Goal: Task Accomplishment & Management: Use online tool/utility

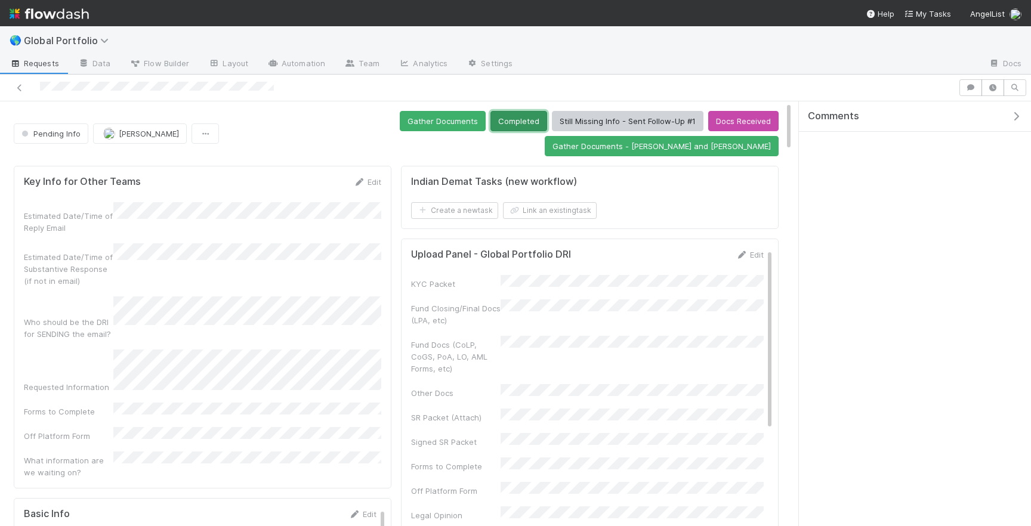
click at [490, 124] on button "Completed" at bounding box center [518, 121] width 57 height 20
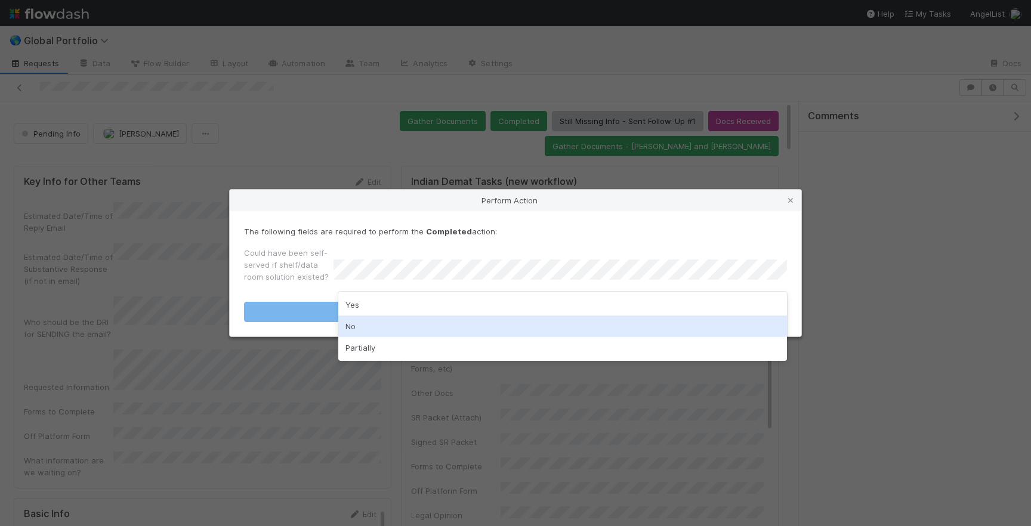
click at [450, 317] on div "No" at bounding box center [562, 326] width 449 height 21
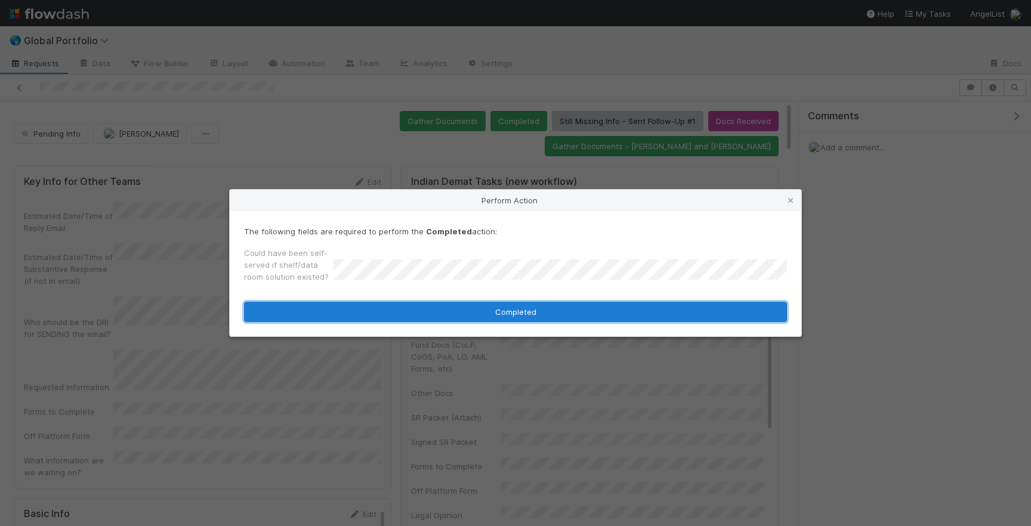
click at [455, 308] on button "Completed" at bounding box center [515, 312] width 543 height 20
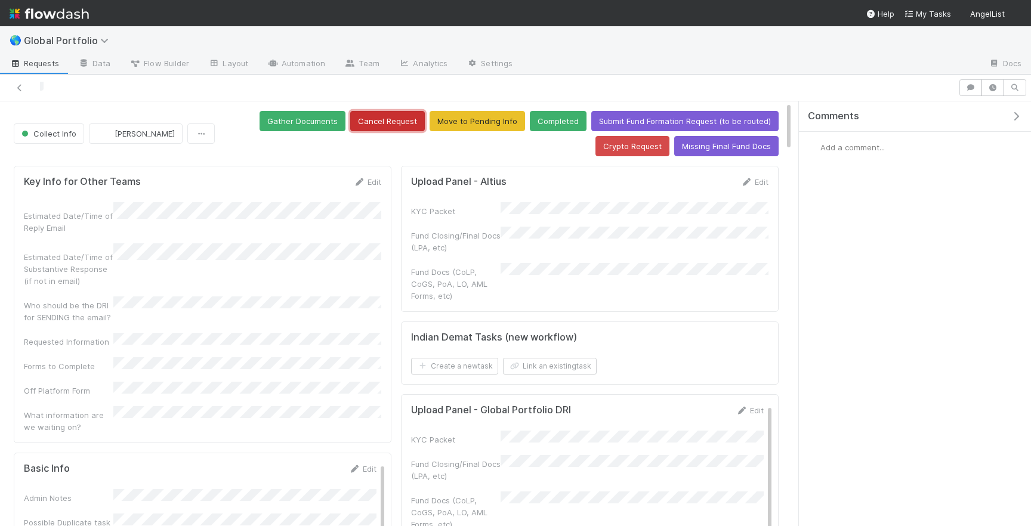
click at [380, 127] on button "Cancel Request" at bounding box center [387, 121] width 75 height 20
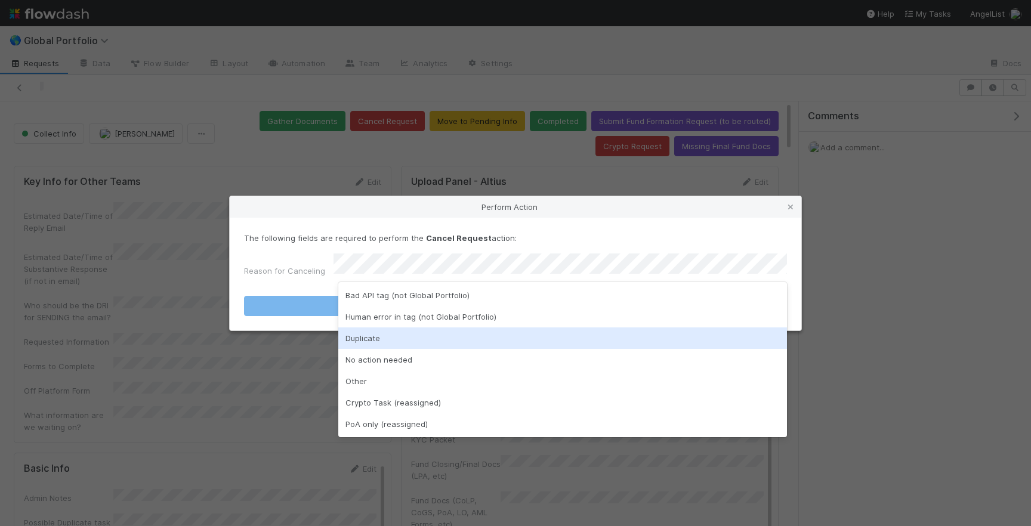
click at [390, 344] on div "Duplicate" at bounding box center [562, 337] width 449 height 21
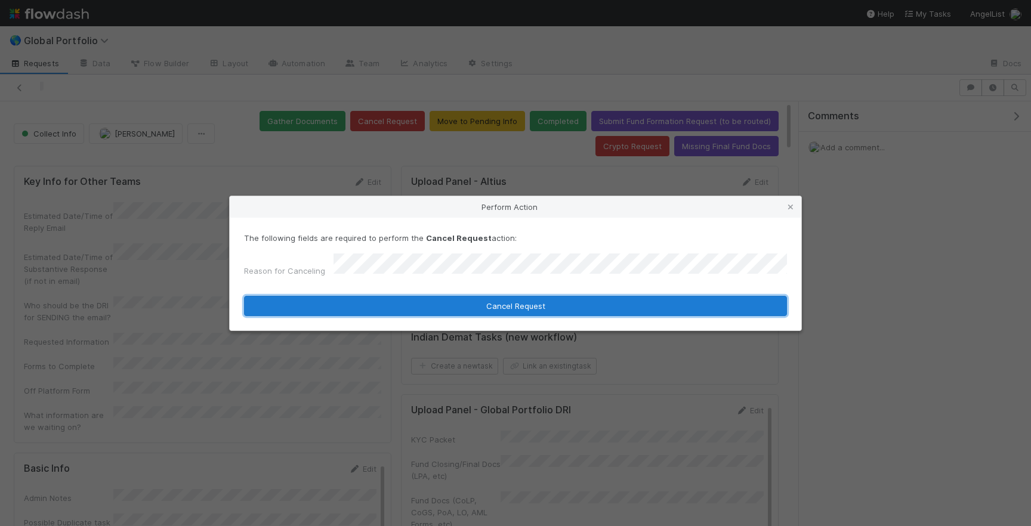
click at [469, 303] on button "Cancel Request" at bounding box center [515, 306] width 543 height 20
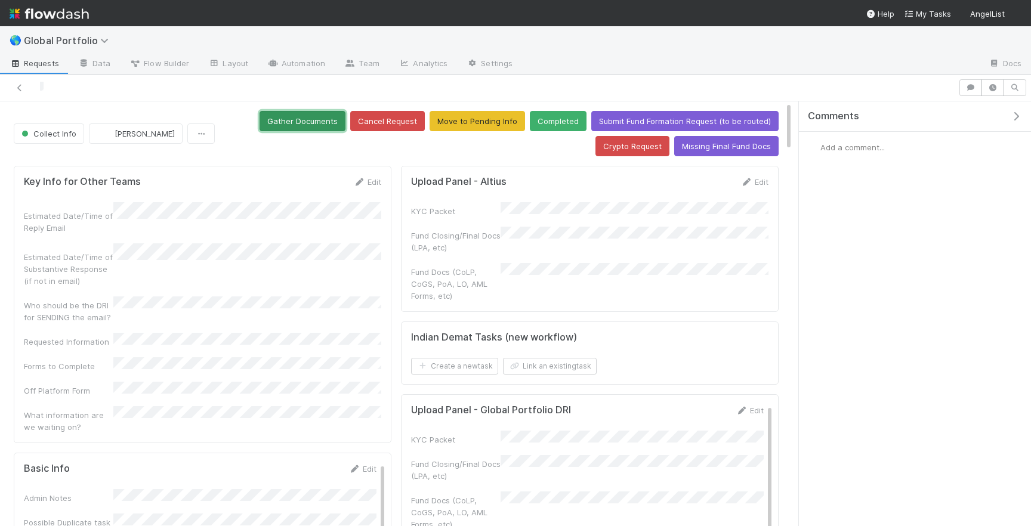
click at [320, 114] on button "Gather Documents" at bounding box center [302, 121] width 86 height 20
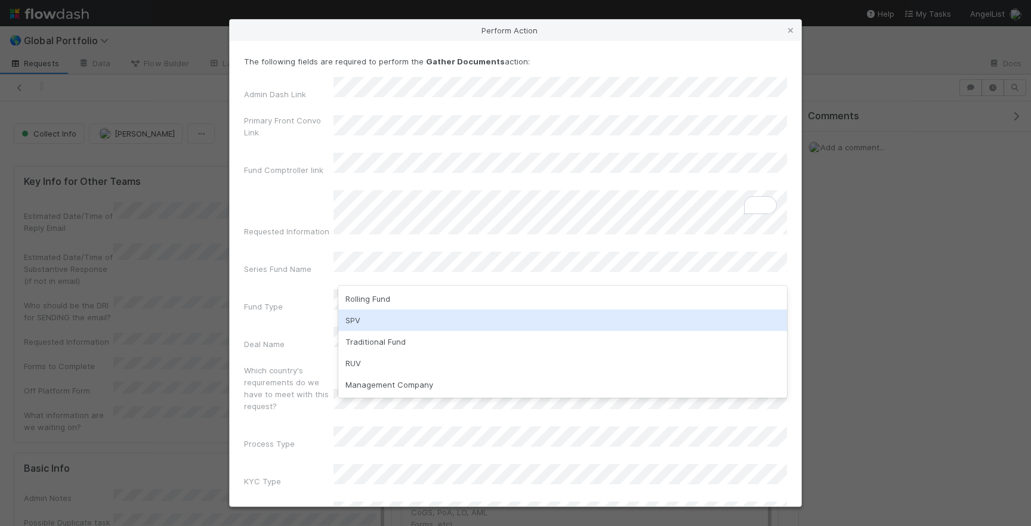
click at [391, 326] on div "SPV" at bounding box center [562, 320] width 449 height 21
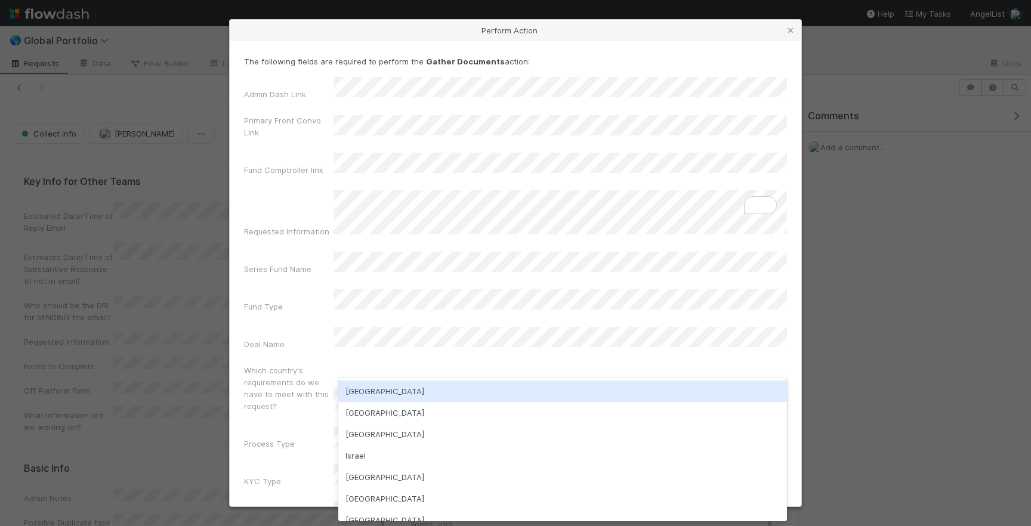
click at [400, 389] on div "USA" at bounding box center [562, 391] width 449 height 21
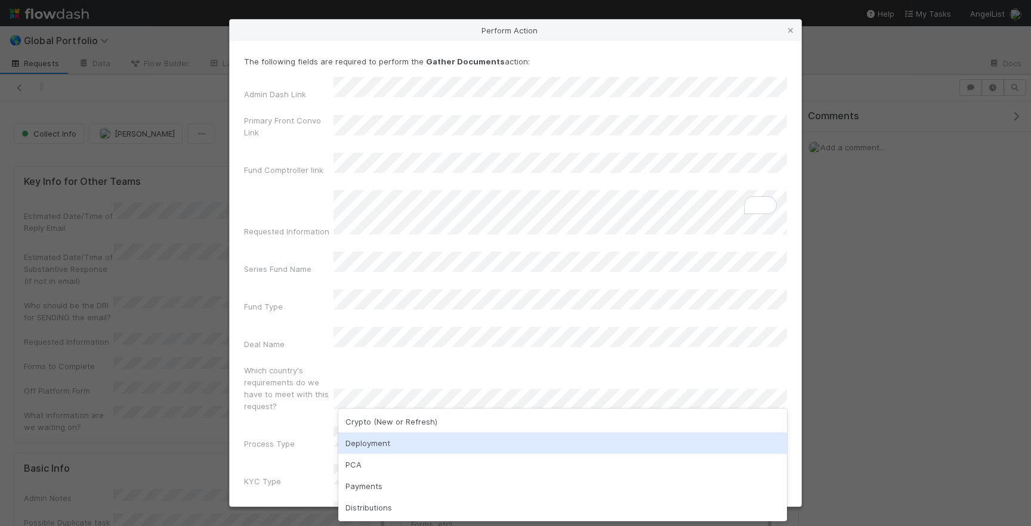
click at [393, 446] on div "Deployment" at bounding box center [562, 442] width 449 height 21
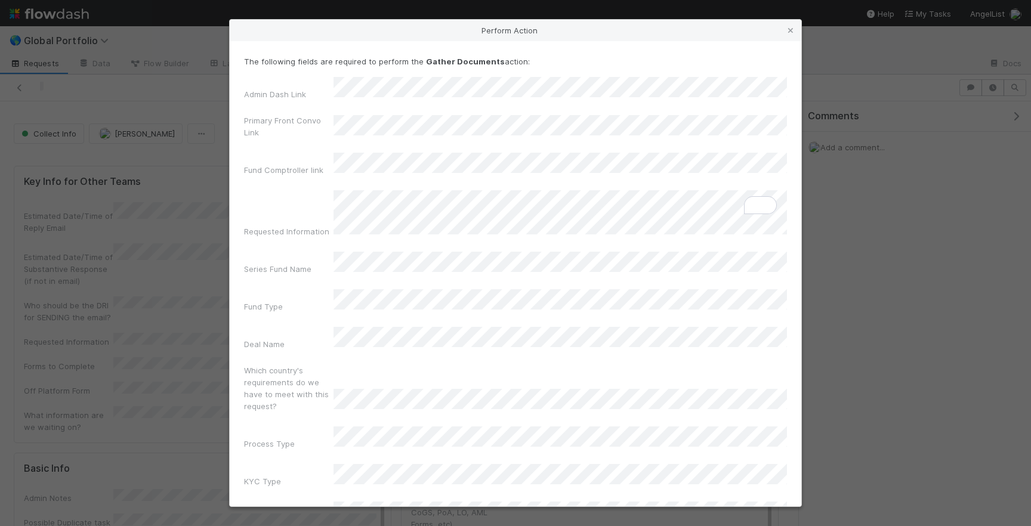
click at [424, 412] on div "Admin Dash Link Primary Front Convo Link Fund Comptroller link Requested Inform…" at bounding box center [515, 322] width 543 height 490
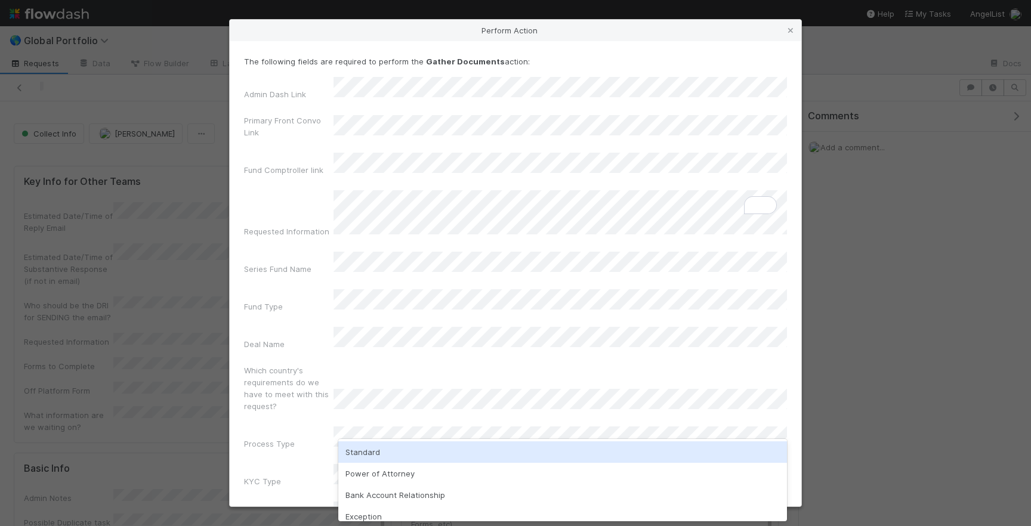
click at [409, 452] on div "Standard" at bounding box center [562, 451] width 449 height 21
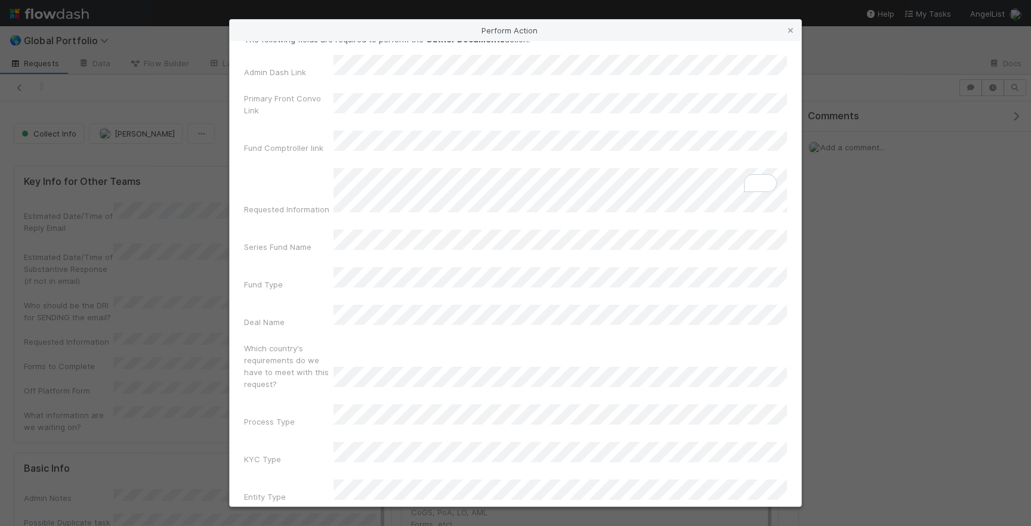
scroll to position [38, 0]
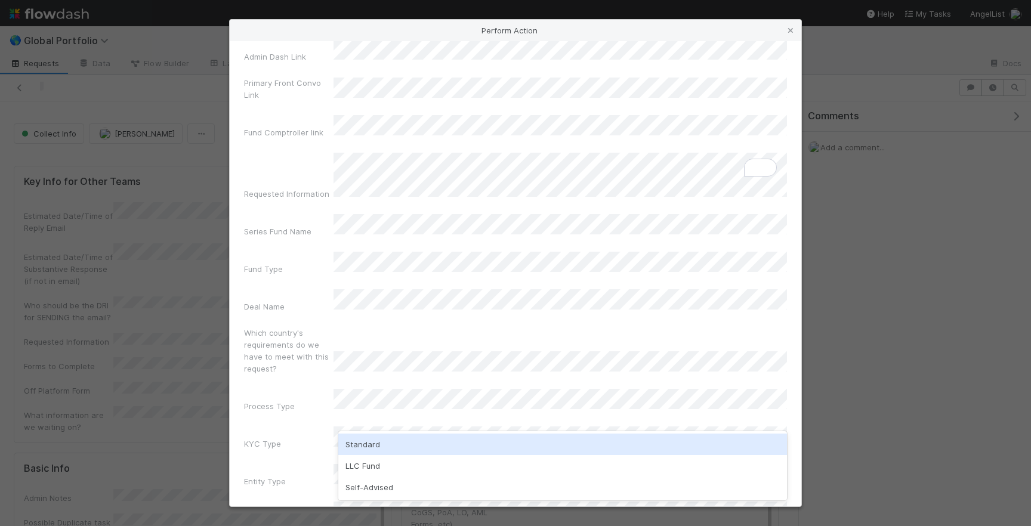
click at [403, 444] on div "Standard" at bounding box center [562, 444] width 449 height 21
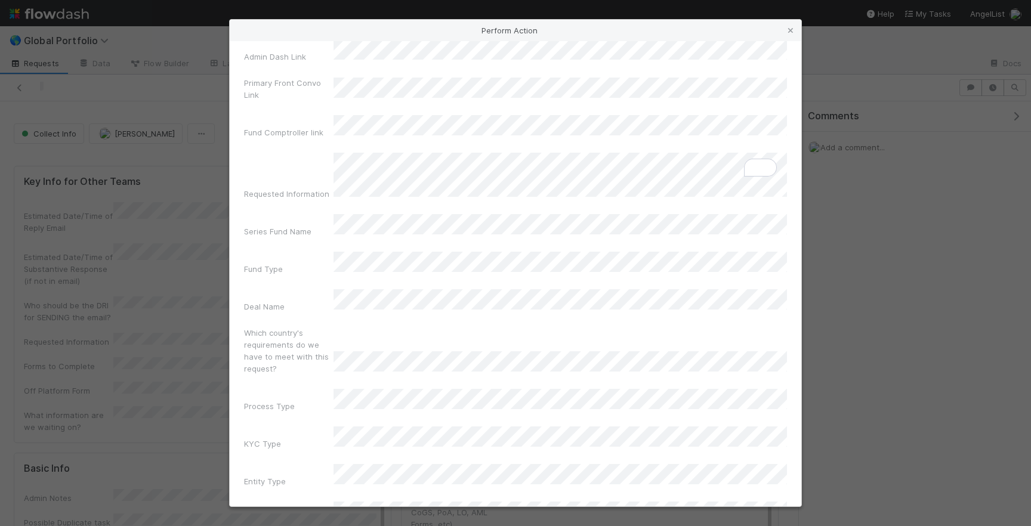
click at [295, 327] on label"] "Which country's requirements do we have to meet with this request?" at bounding box center [288, 351] width 89 height 48
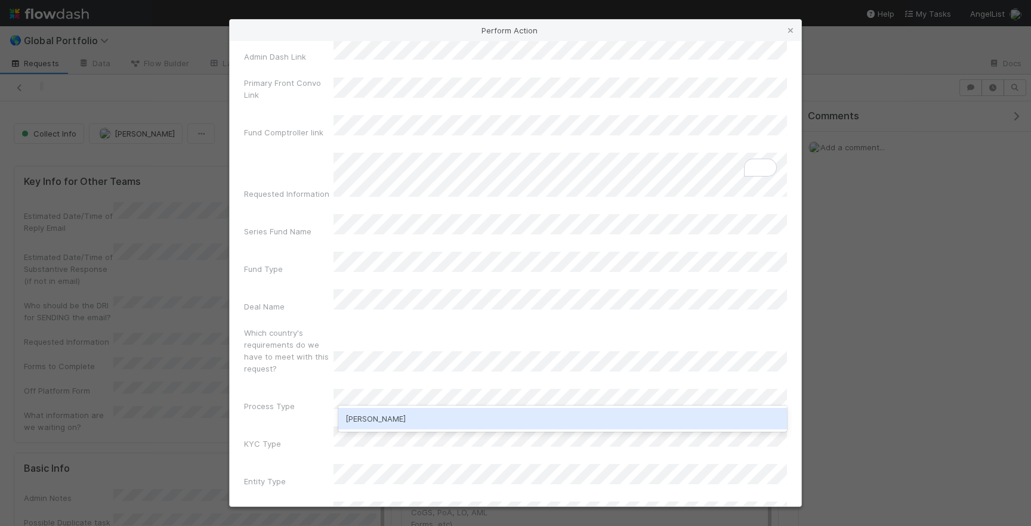
click at [388, 422] on div "William Rosean" at bounding box center [562, 418] width 449 height 21
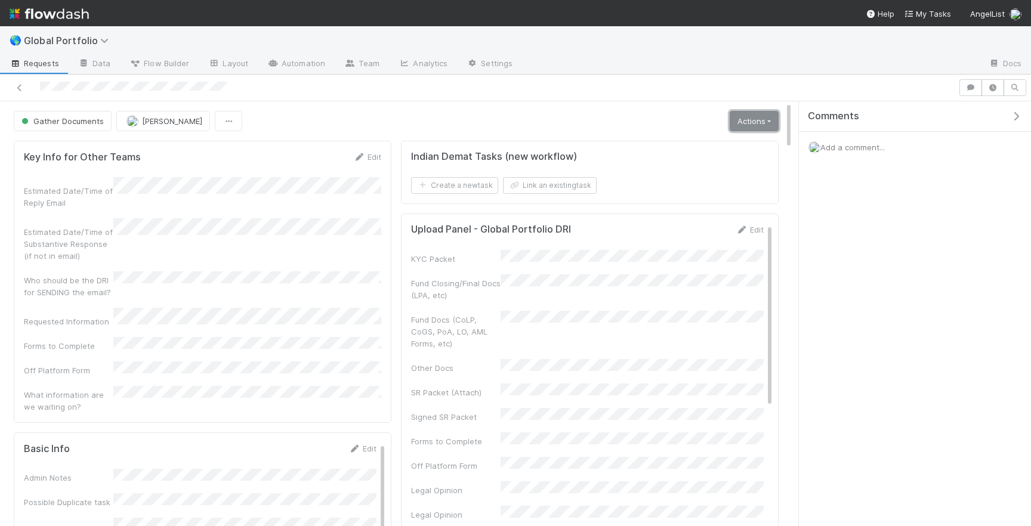
click at [755, 121] on link "Actions" at bounding box center [754, 121] width 49 height 20
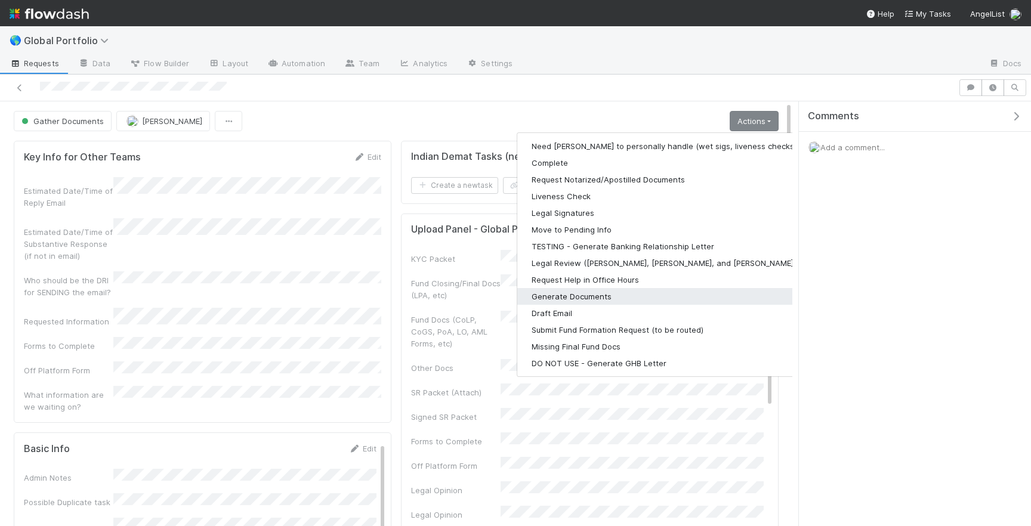
click at [607, 301] on button "Generate Documents" at bounding box center [672, 296] width 310 height 17
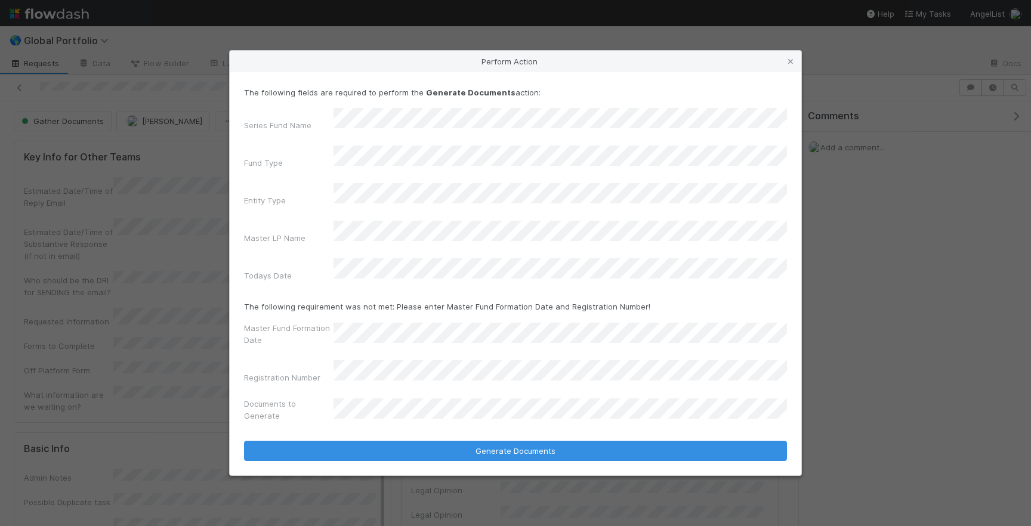
click at [317, 275] on div "Todays Date" at bounding box center [288, 278] width 89 height 17
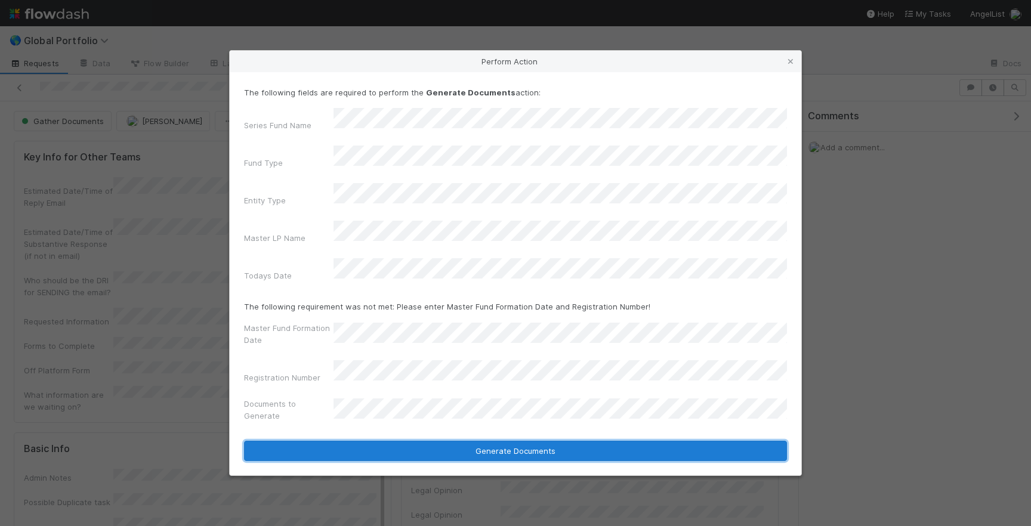
click at [456, 441] on button "Generate Documents" at bounding box center [515, 451] width 543 height 20
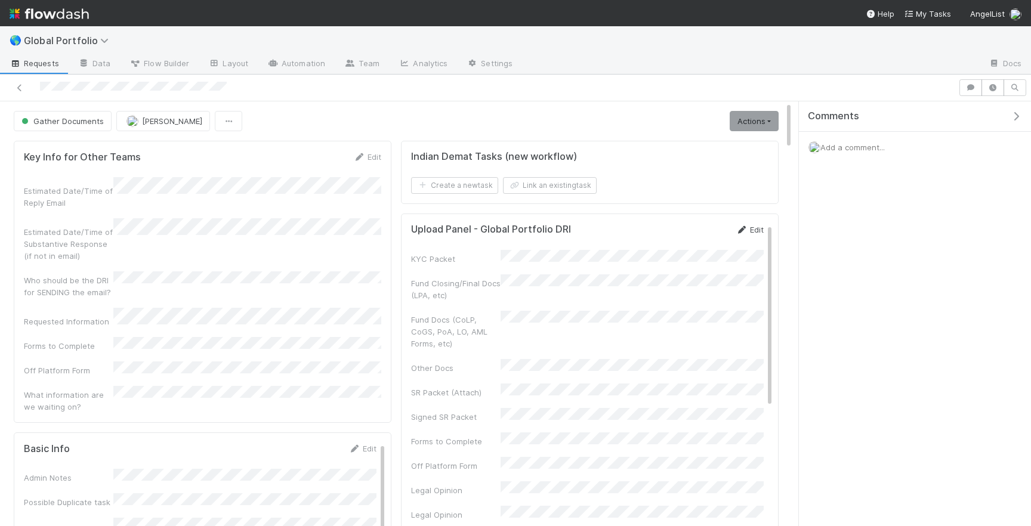
click at [754, 230] on link "Edit" at bounding box center [749, 230] width 28 height 10
click at [702, 235] on button "Save" at bounding box center [700, 234] width 34 height 20
click at [70, 129] on button "Gather Documents" at bounding box center [63, 121] width 98 height 20
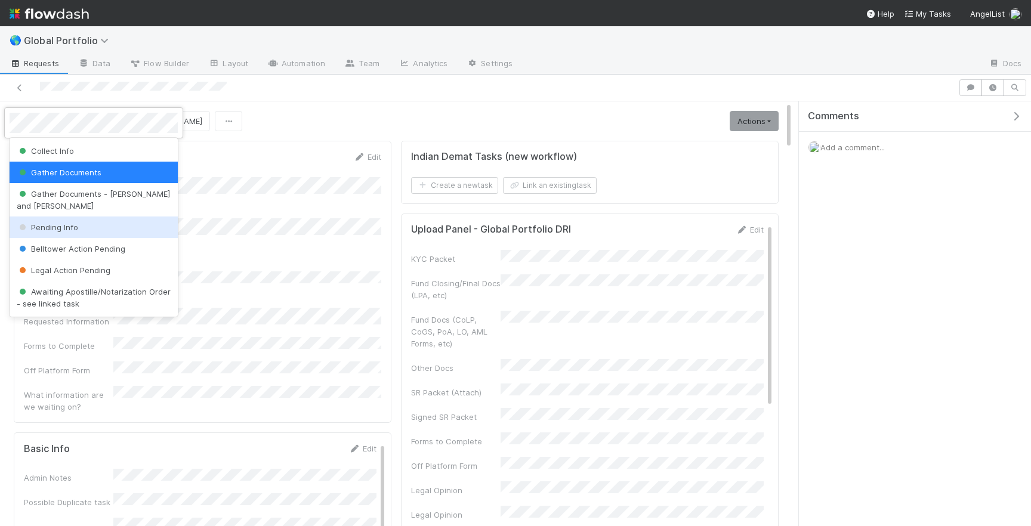
click at [52, 217] on div "Pending Info" at bounding box center [94, 227] width 168 height 21
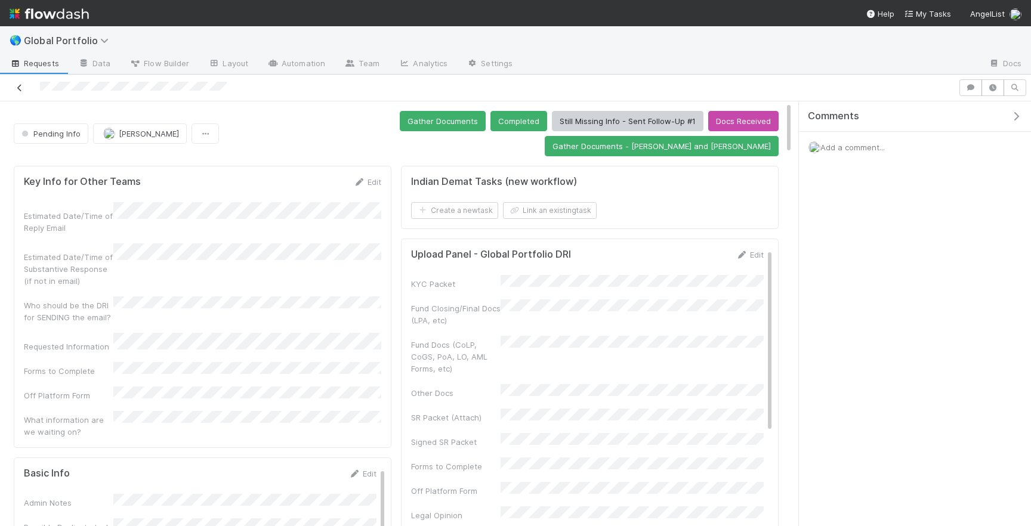
click at [24, 90] on icon at bounding box center [20, 88] width 12 height 8
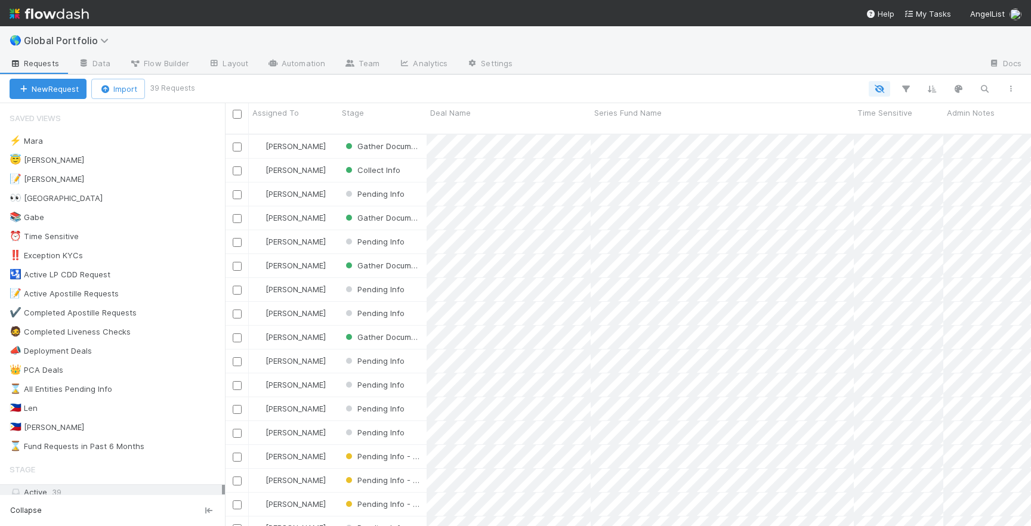
scroll to position [0, 1]
click at [152, 161] on div "😇 Jeremy 5" at bounding box center [117, 160] width 215 height 15
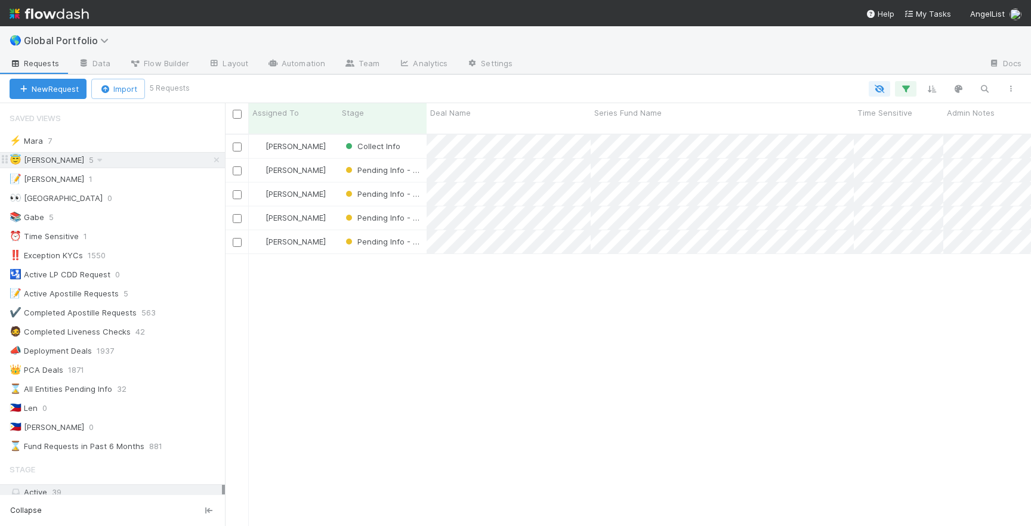
scroll to position [401, 806]
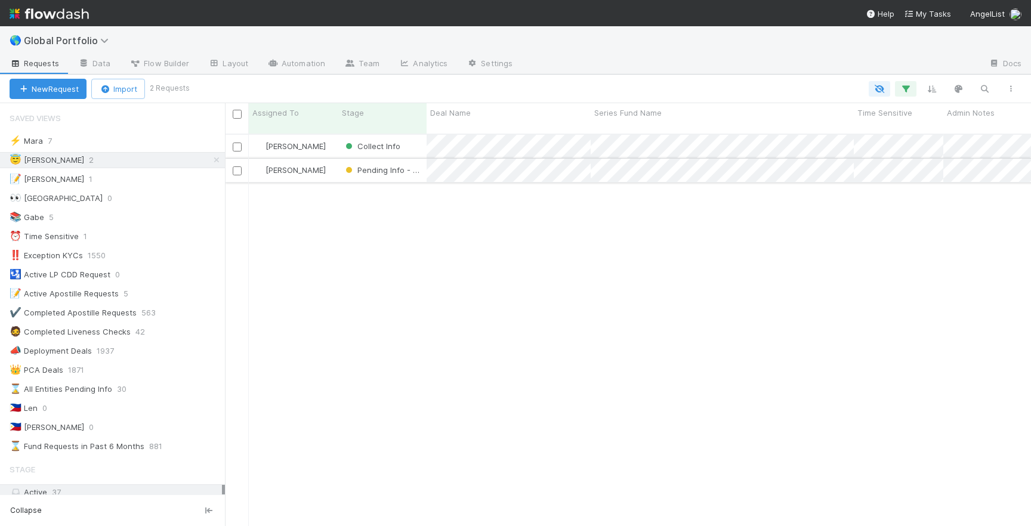
click at [424, 167] on div "Pending Info - Review #1" at bounding box center [382, 170] width 88 height 23
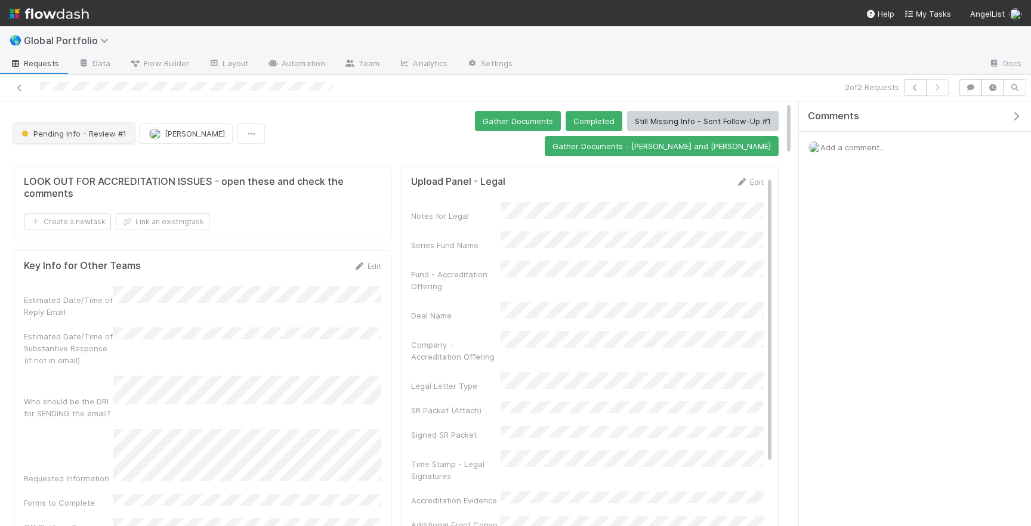
click at [75, 129] on span "Pending Info - Review #1" at bounding box center [72, 134] width 107 height 10
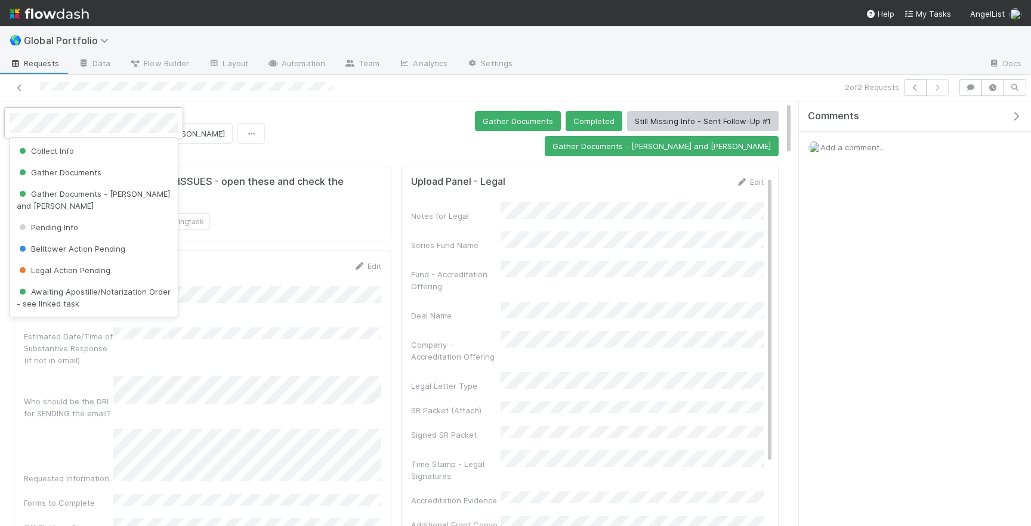
scroll to position [36, 0]
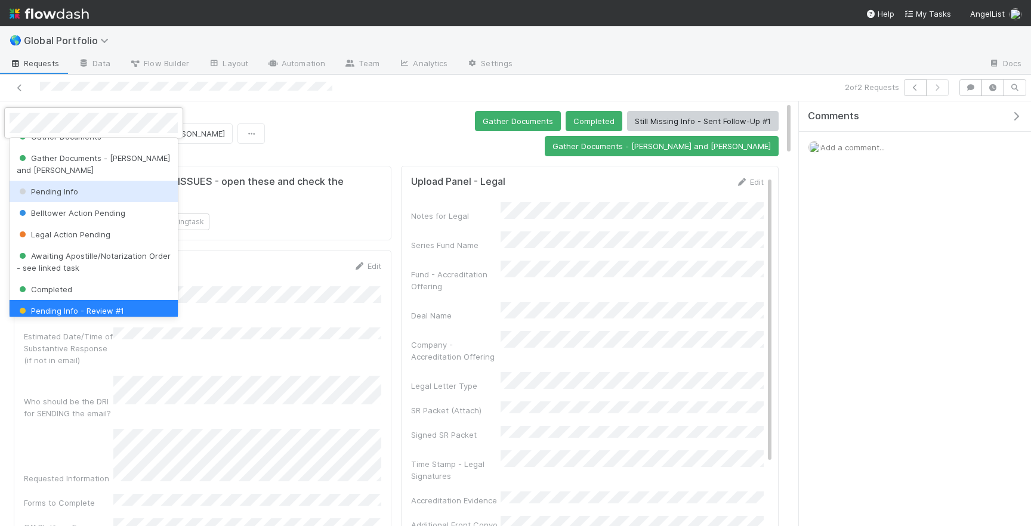
click at [91, 183] on div "Pending Info" at bounding box center [94, 191] width 168 height 21
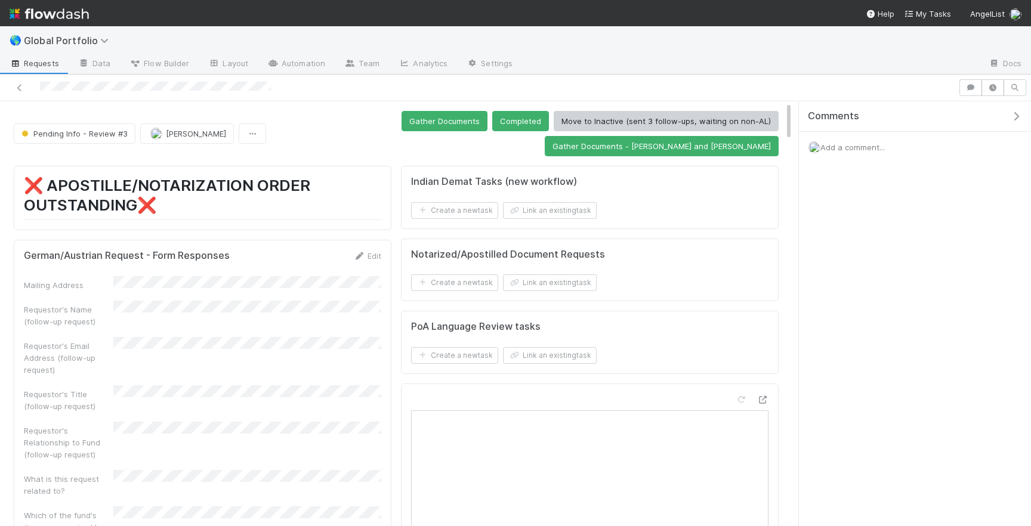
click at [107, 116] on div "Pending Info - Review #3 [PERSON_NAME] Documents Completed Move to Inactive (se…" at bounding box center [396, 133] width 765 height 45
click at [107, 125] on button "Pending Info - Review #3" at bounding box center [75, 133] width 122 height 20
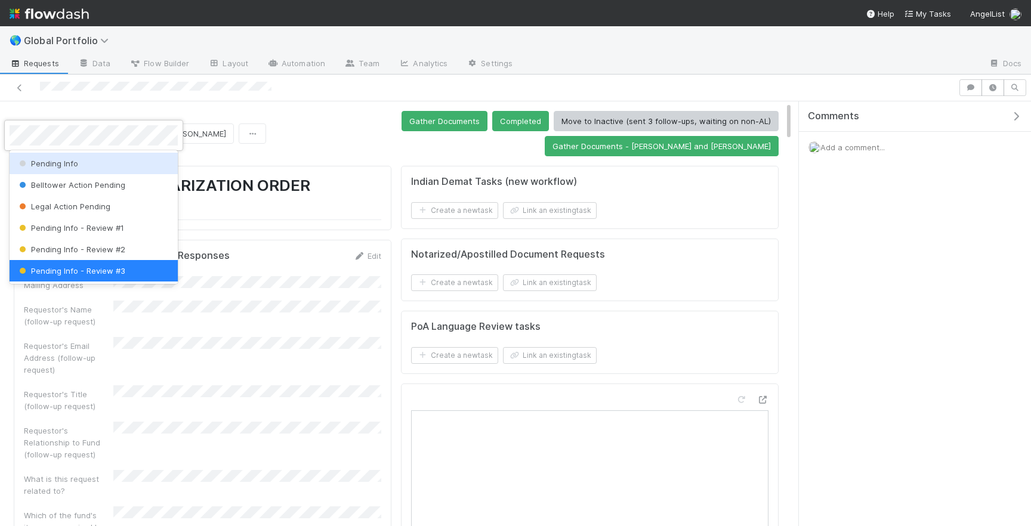
click at [71, 168] on div "Pending Info" at bounding box center [94, 163] width 168 height 21
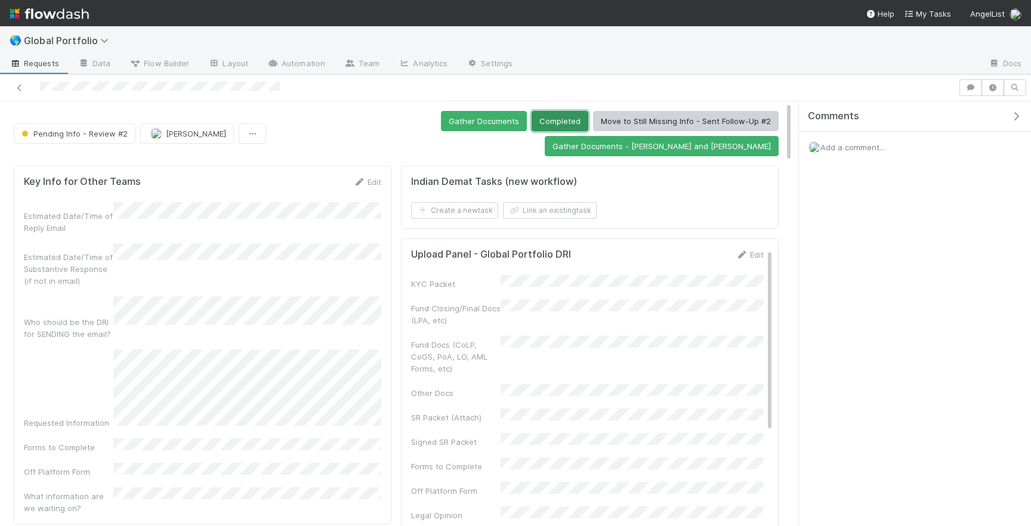
click at [531, 115] on button "Completed" at bounding box center [559, 121] width 57 height 20
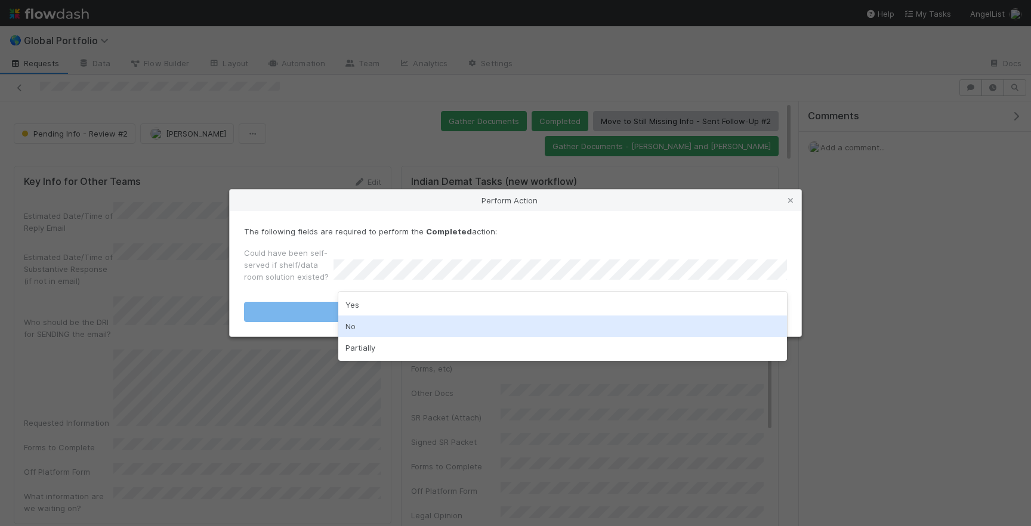
click at [432, 322] on div "No" at bounding box center [562, 326] width 449 height 21
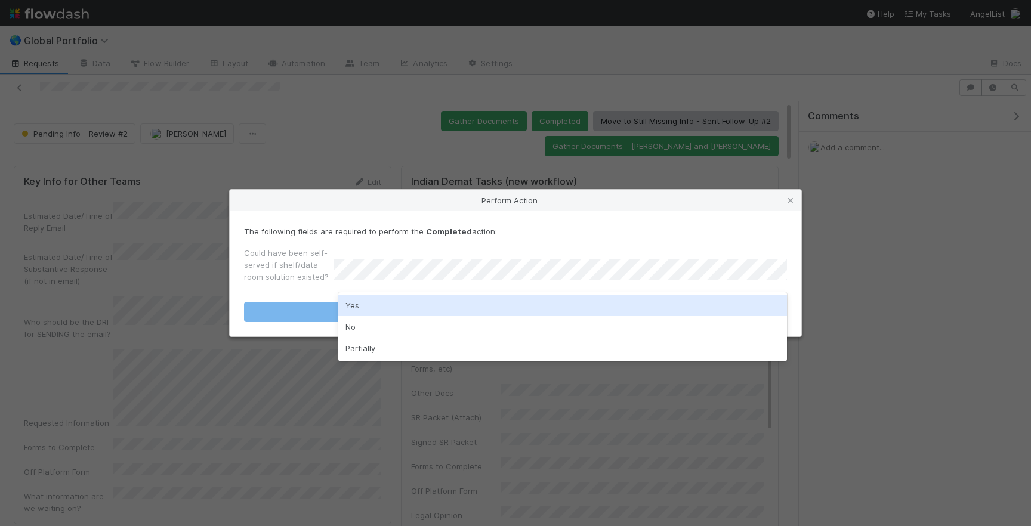
click at [360, 308] on div "Yes" at bounding box center [562, 305] width 449 height 21
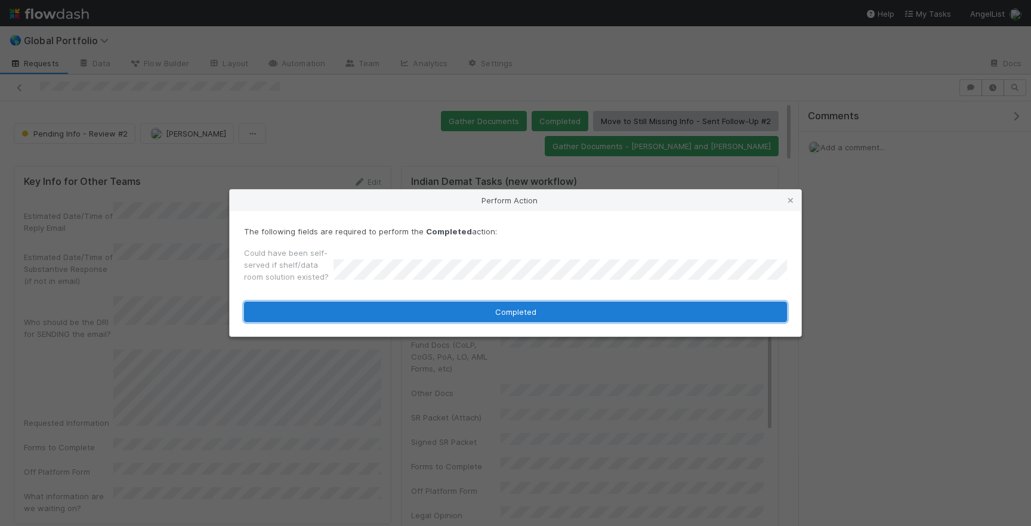
click at [390, 308] on button "Completed" at bounding box center [515, 312] width 543 height 20
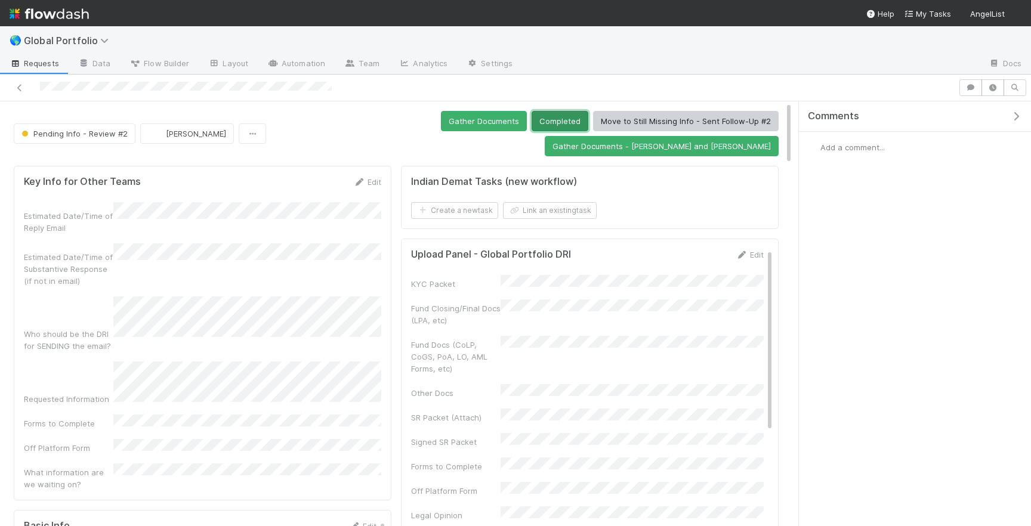
click at [531, 126] on button "Completed" at bounding box center [559, 121] width 57 height 20
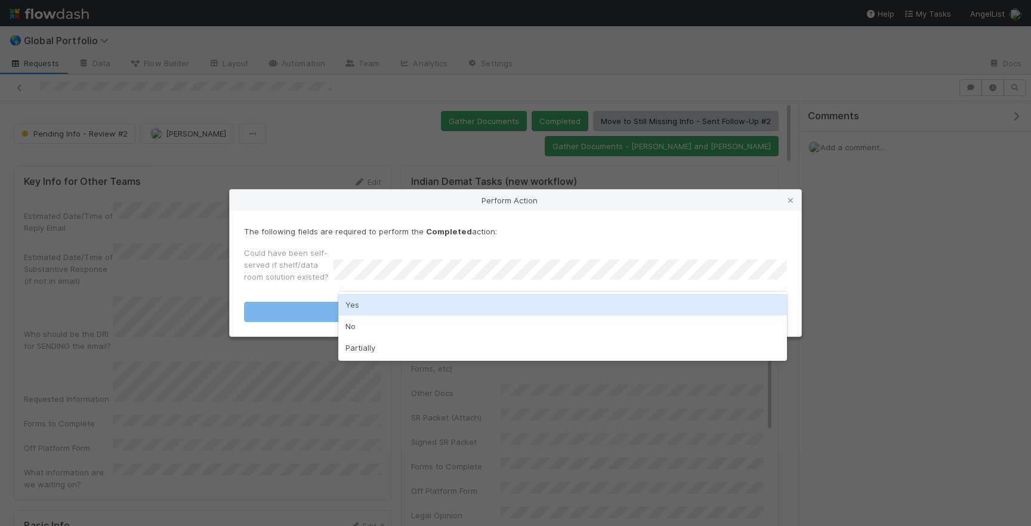
click at [375, 304] on div "Yes" at bounding box center [562, 304] width 449 height 21
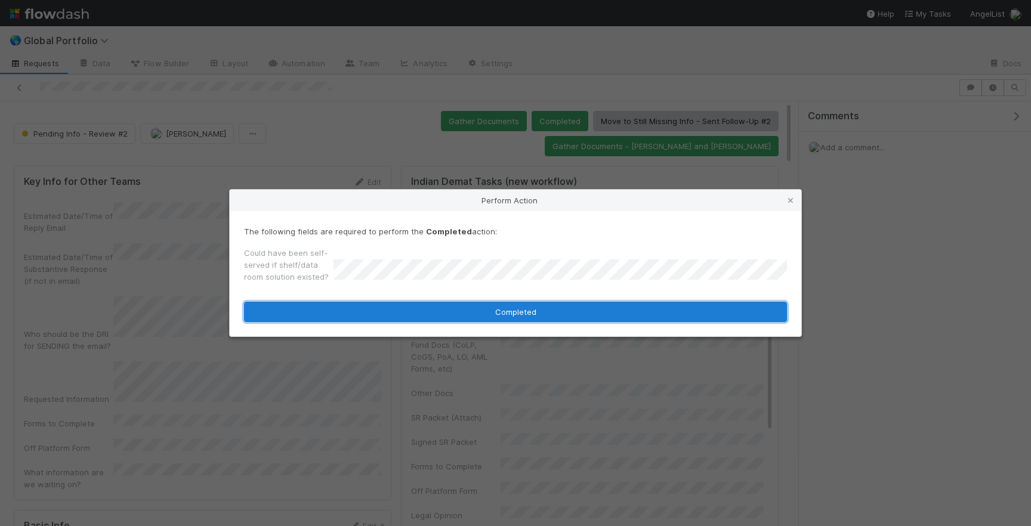
click at [402, 314] on button "Completed" at bounding box center [515, 312] width 543 height 20
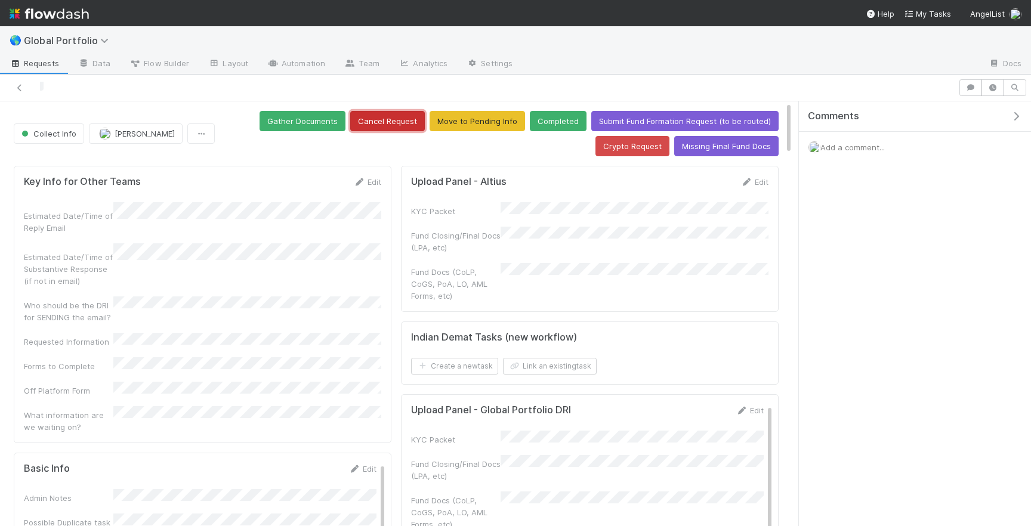
click at [412, 116] on button "Cancel Request" at bounding box center [387, 121] width 75 height 20
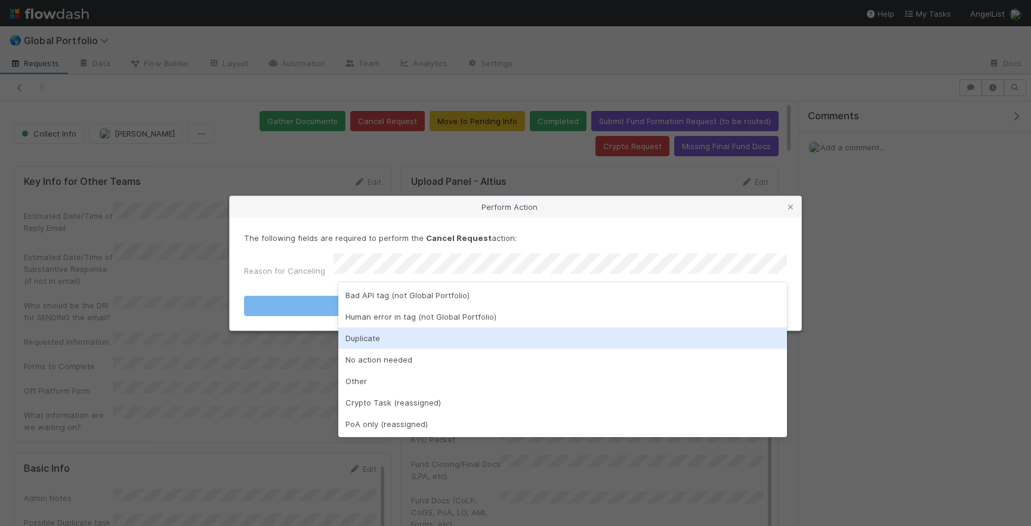
click at [393, 341] on div "Duplicate" at bounding box center [562, 337] width 449 height 21
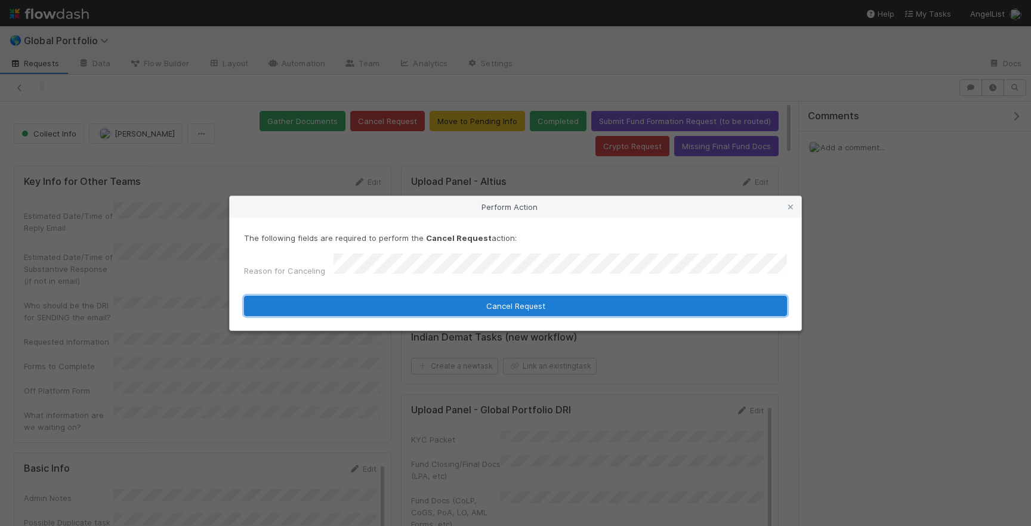
click at [458, 299] on button "Cancel Request" at bounding box center [515, 306] width 543 height 20
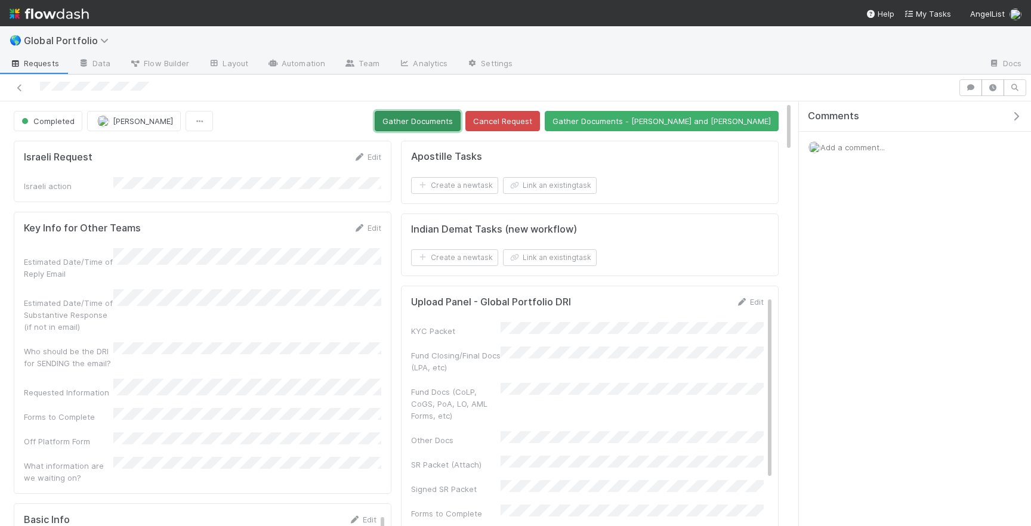
click at [460, 125] on button "Gather Documents" at bounding box center [418, 121] width 86 height 20
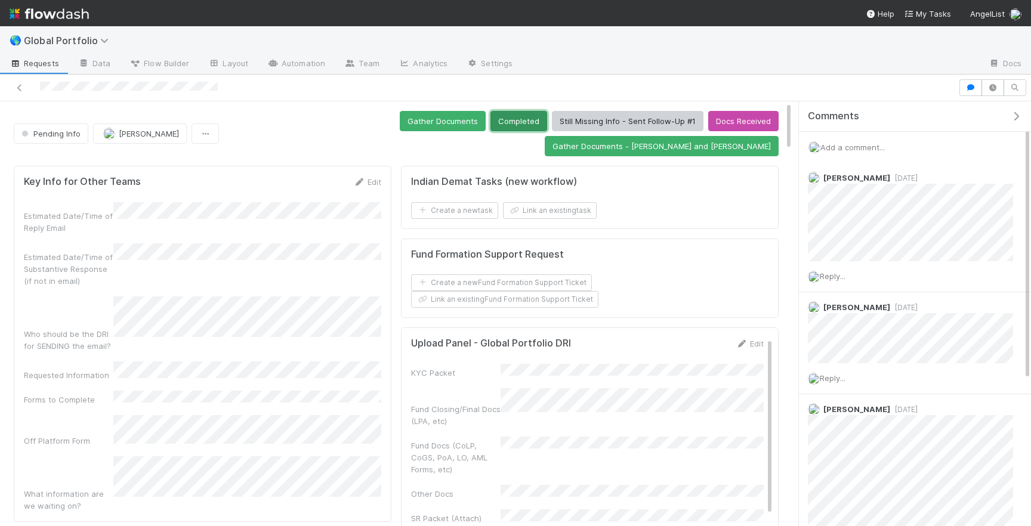
click at [490, 119] on button "Completed" at bounding box center [518, 121] width 57 height 20
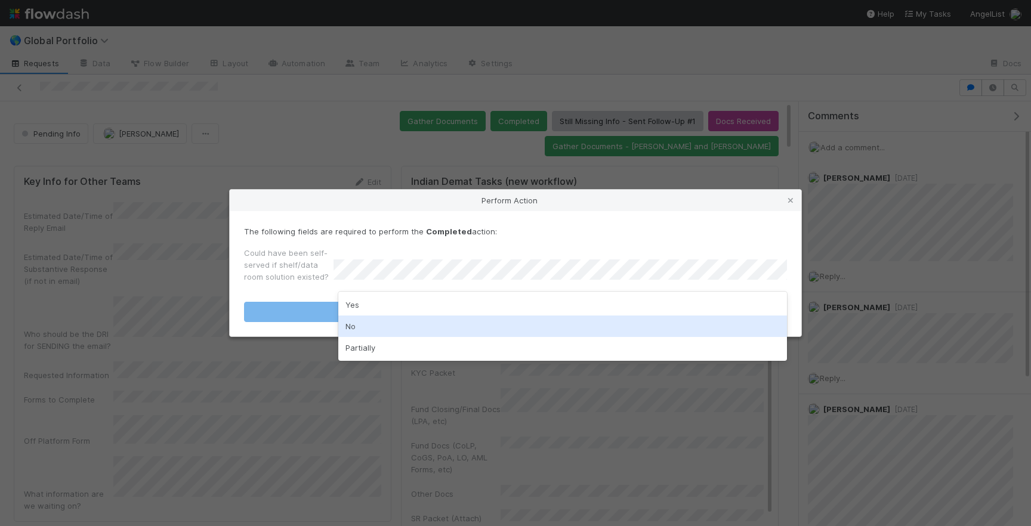
click at [373, 317] on div "No" at bounding box center [562, 326] width 449 height 21
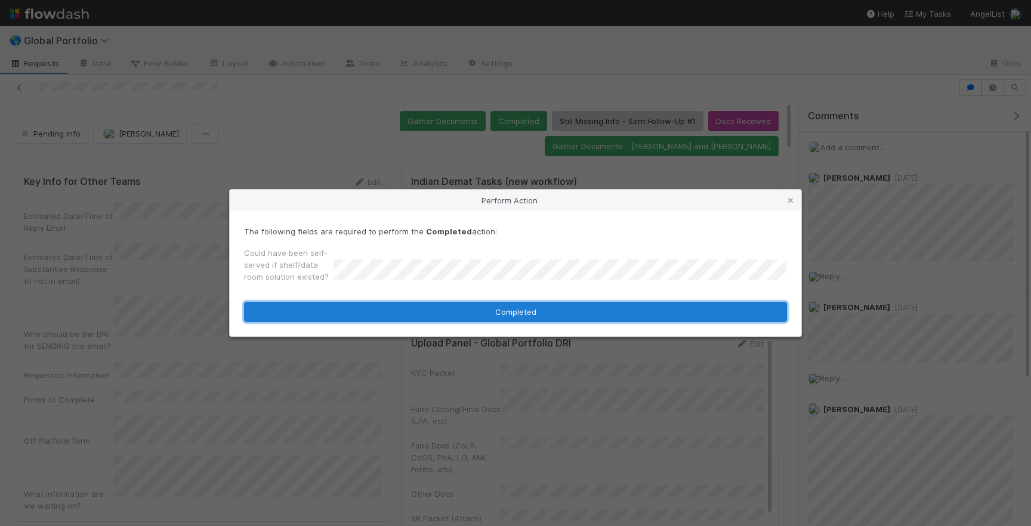
click at [392, 310] on button "Completed" at bounding box center [515, 312] width 543 height 20
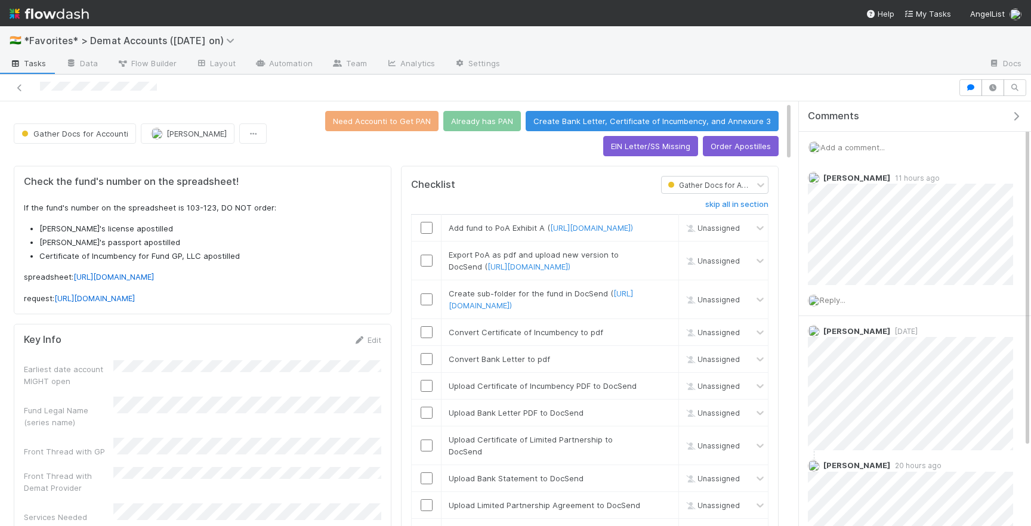
drag, startPoint x: 163, startPoint y: 89, endPoint x: 26, endPoint y: 91, distance: 136.6
click at [26, 91] on div at bounding box center [479, 87] width 948 height 17
click at [874, 147] on span "Add a comment..." at bounding box center [852, 148] width 64 height 10
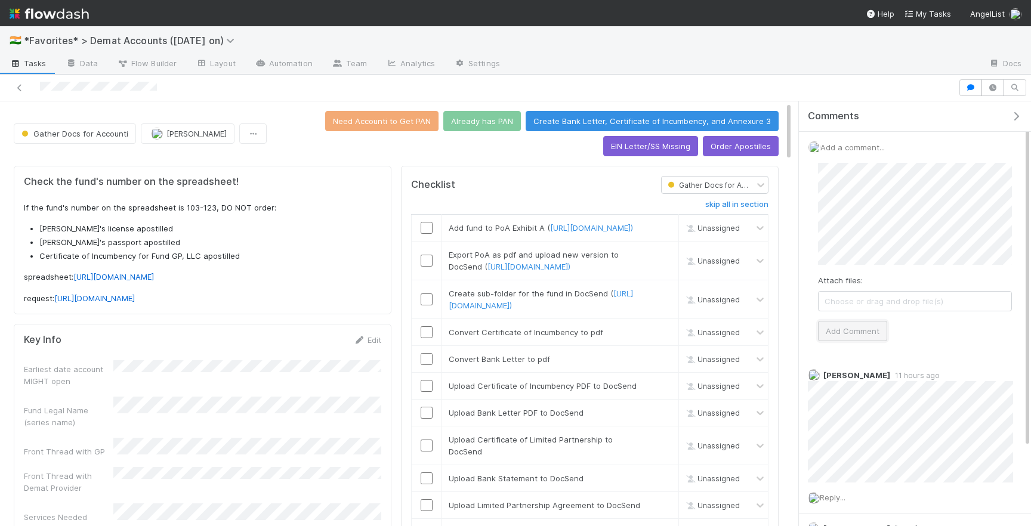
click at [852, 326] on button "Add Comment" at bounding box center [852, 331] width 69 height 20
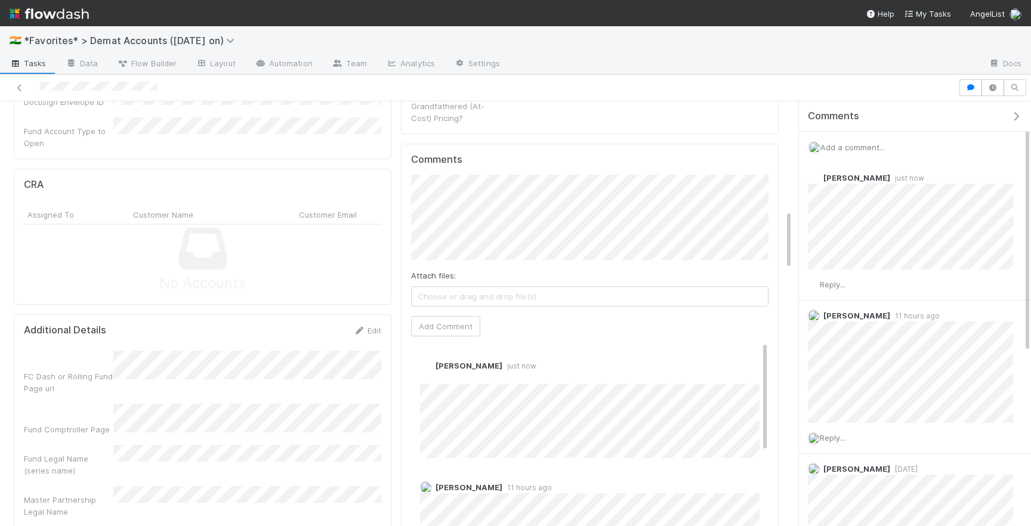
scroll to position [2522, 0]
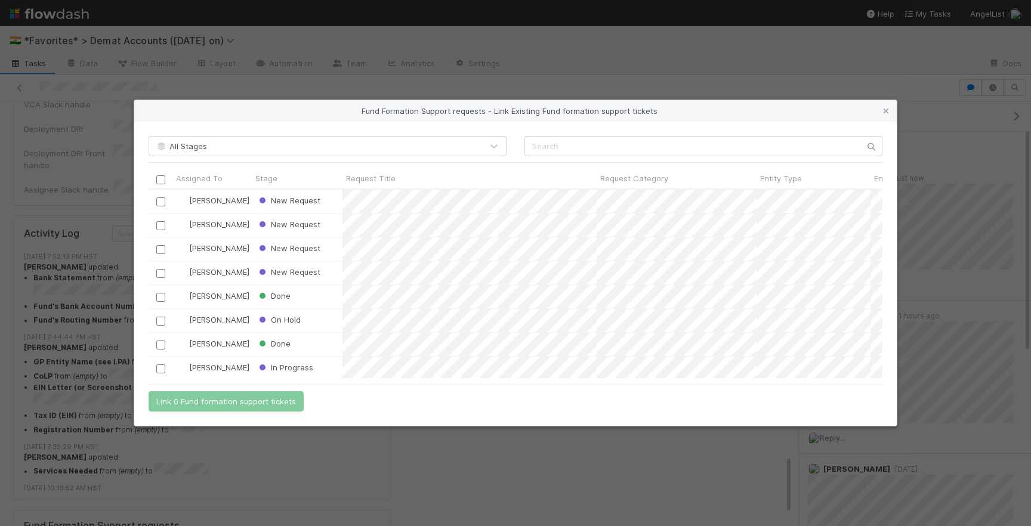
scroll to position [189, 734]
click at [326, 203] on div "New Request" at bounding box center [297, 201] width 91 height 23
click at [328, 197] on div "New Request" at bounding box center [297, 201] width 91 height 23
click at [156, 202] on input "checkbox" at bounding box center [160, 201] width 9 height 9
click at [195, 400] on button "Link 1 Fund formation support ticket" at bounding box center [224, 401] width 150 height 20
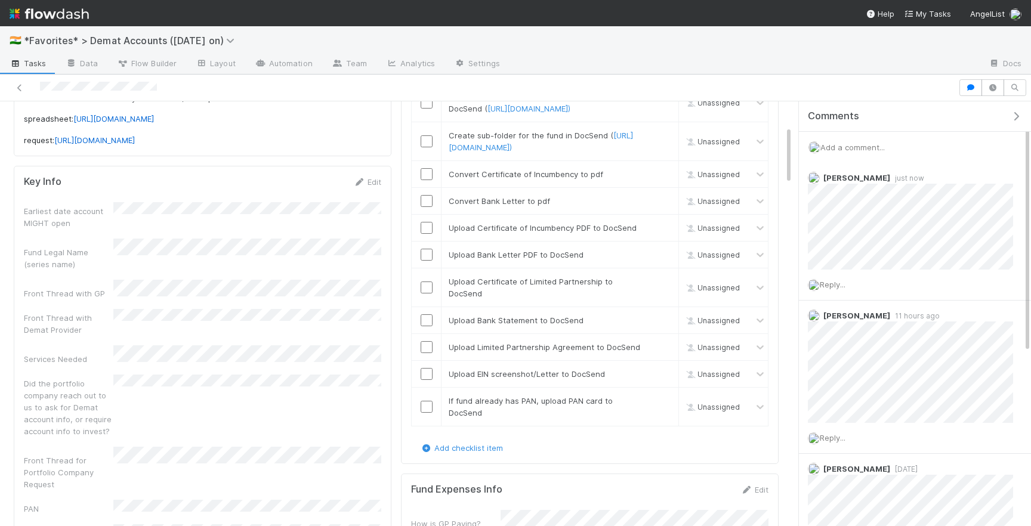
scroll to position [0, 0]
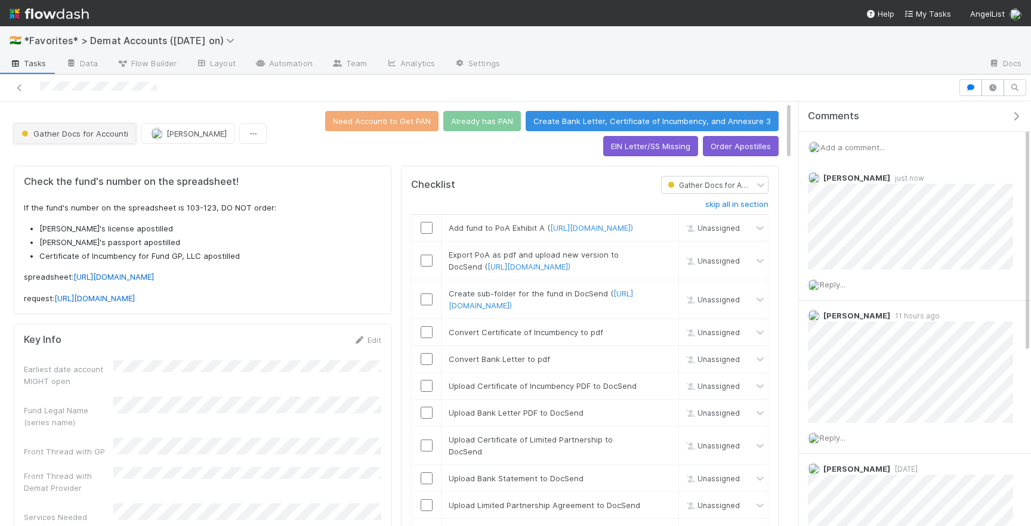
click at [107, 137] on span "Gather Docs for Accounti" at bounding box center [73, 134] width 109 height 10
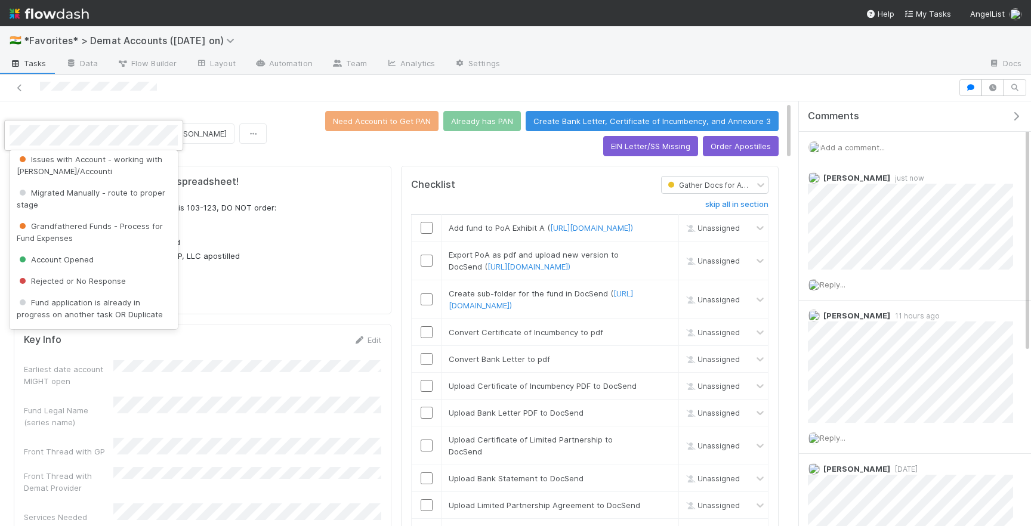
scroll to position [422, 0]
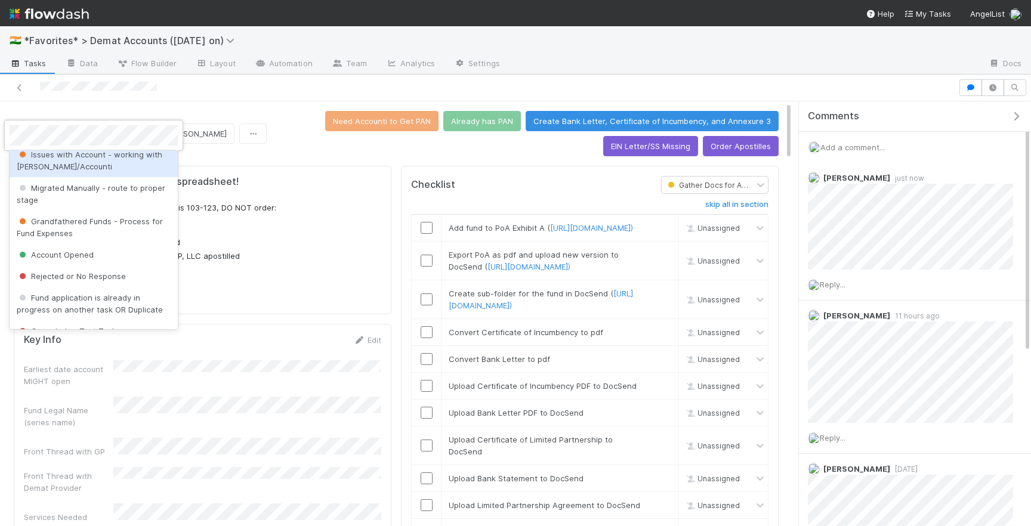
click at [285, 130] on div at bounding box center [515, 263] width 1031 height 526
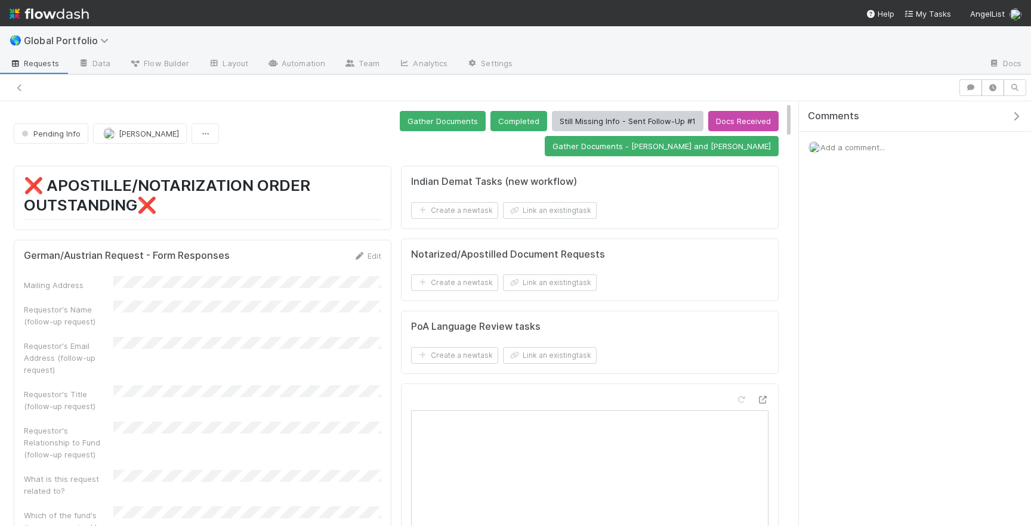
scroll to position [1, 1]
click at [58, 40] on span "Global Portfolio" at bounding box center [69, 41] width 91 height 12
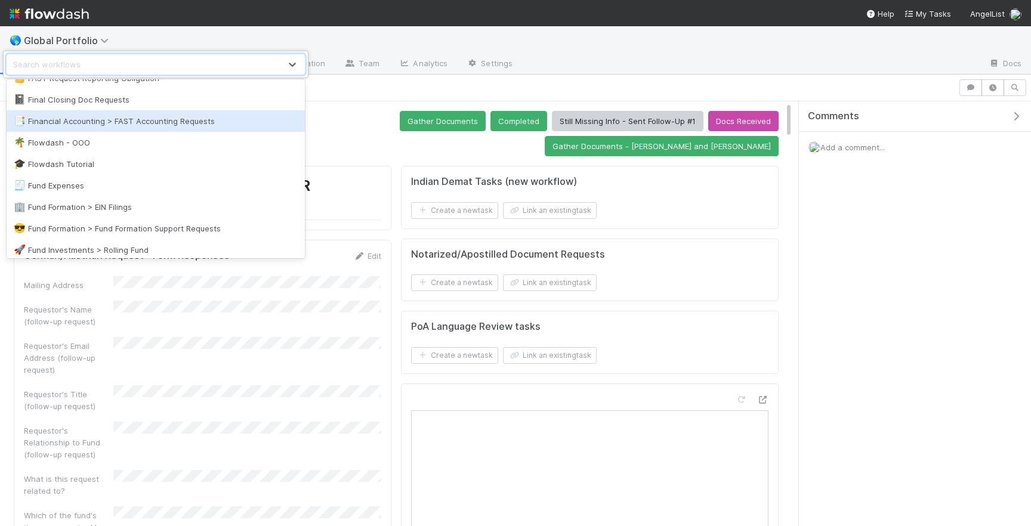
scroll to position [627, 0]
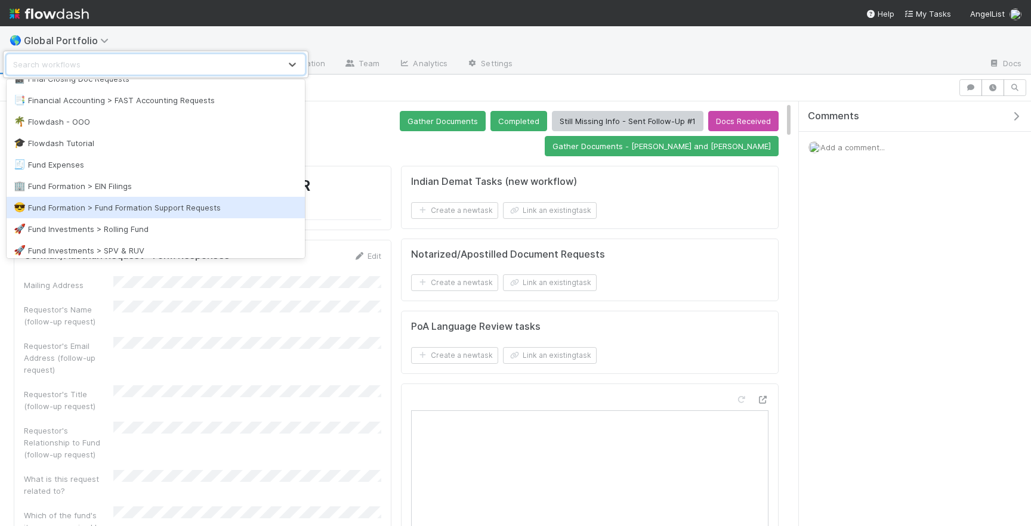
click at [194, 206] on div "😎 Fund Formation > Fund Formation Support Requests" at bounding box center [156, 208] width 284 height 12
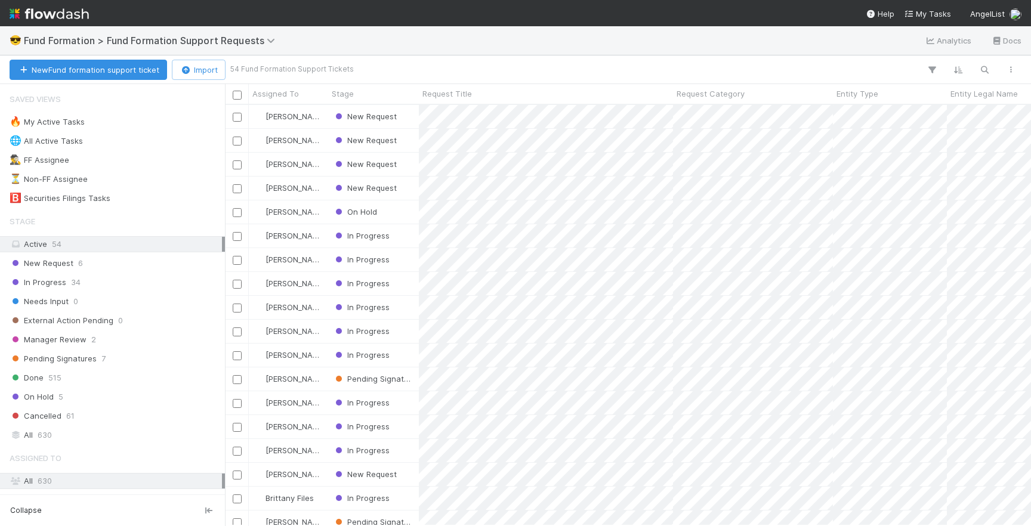
scroll to position [421, 806]
click at [406, 118] on div "New Request" at bounding box center [373, 116] width 91 height 23
